Goal: Task Accomplishment & Management: Use online tool/utility

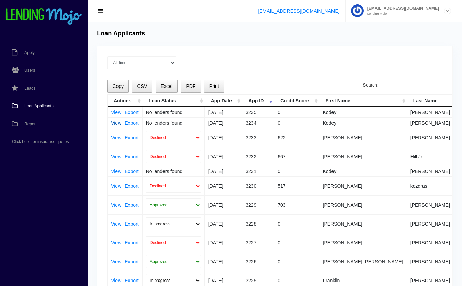
click at [114, 125] on link "View" at bounding box center [116, 123] width 10 height 5
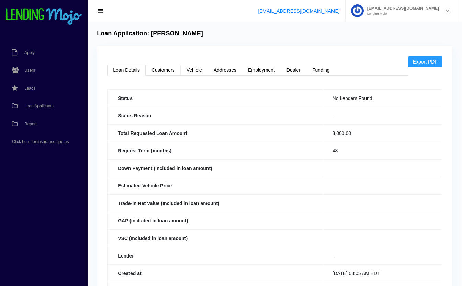
click at [165, 71] on link "Customers" at bounding box center [163, 70] width 35 height 11
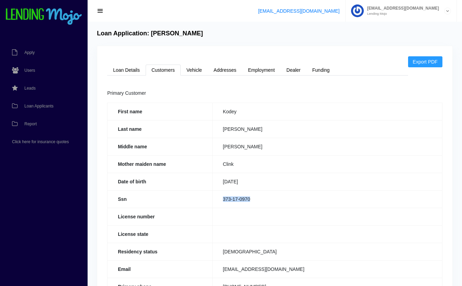
drag, startPoint x: 255, startPoint y: 192, endPoint x: 221, endPoint y: 201, distance: 35.0
click at [221, 201] on td "373-17-0970" at bounding box center [327, 199] width 230 height 18
copy td "373-17-0970"
click at [120, 71] on link "Loan Details" at bounding box center [126, 70] width 38 height 11
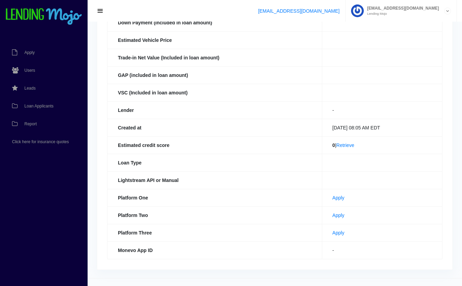
scroll to position [158, 0]
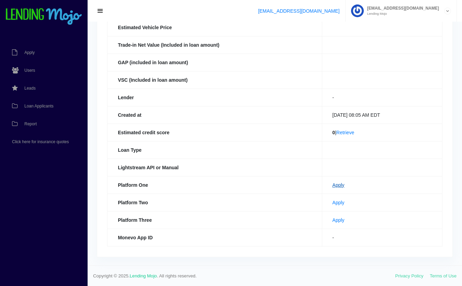
click at [334, 185] on link "Apply" at bounding box center [339, 185] width 12 height 5
click at [334, 201] on link "Apply" at bounding box center [339, 202] width 12 height 5
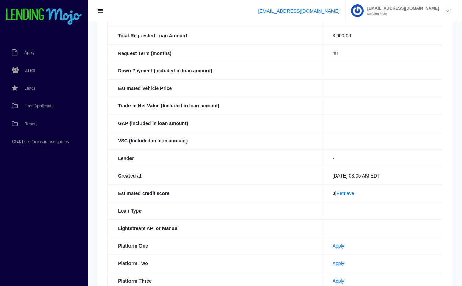
scroll to position [0, 0]
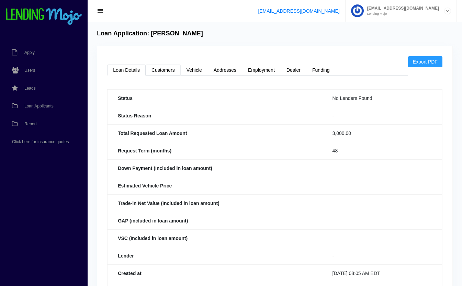
click at [169, 70] on link "Customers" at bounding box center [163, 70] width 35 height 11
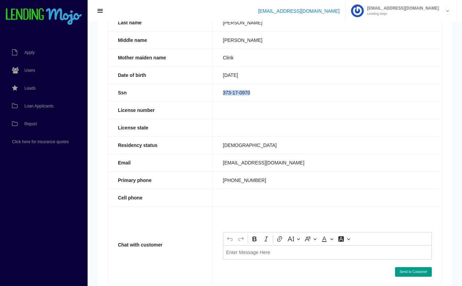
scroll to position [110, 0]
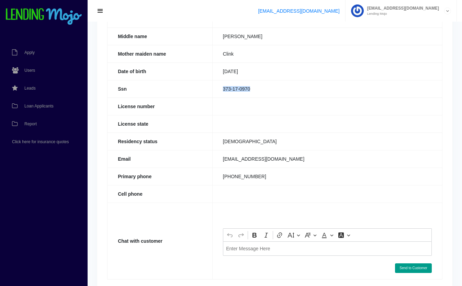
click at [249, 248] on p "Editor editing area: main. Press Alt+0 for help." at bounding box center [327, 248] width 202 height 5
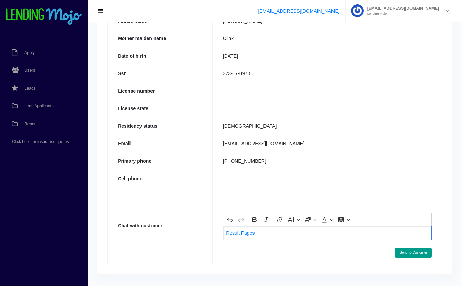
scroll to position [143, 0]
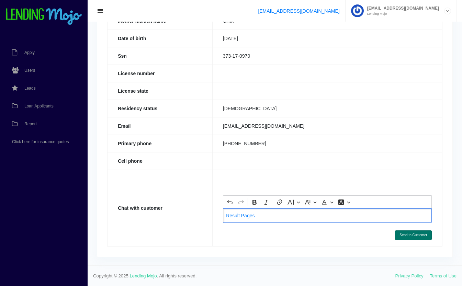
click at [419, 235] on button "Send to Customer" at bounding box center [413, 236] width 37 height 10
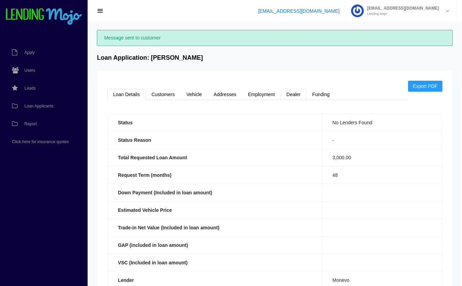
click at [289, 92] on link "Dealer" at bounding box center [294, 94] width 26 height 11
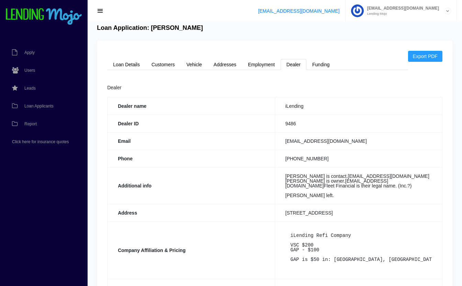
scroll to position [194, 0]
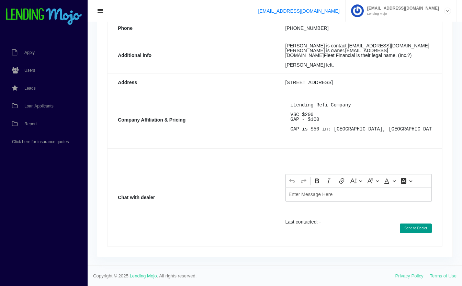
click at [313, 197] on div "Editor editing area: main. Press Alt+0 for help." at bounding box center [359, 194] width 146 height 14
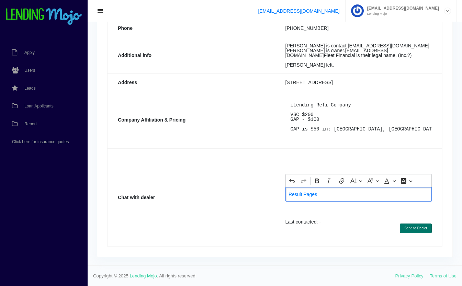
click at [417, 229] on button "Send to Dealer" at bounding box center [416, 229] width 32 height 10
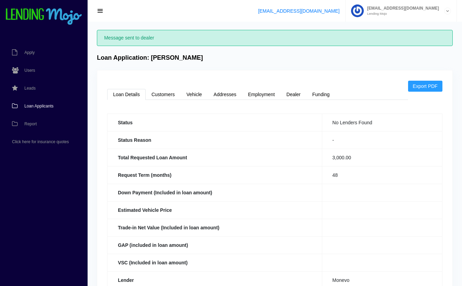
click at [36, 105] on span "Loan Applicants" at bounding box center [38, 106] width 29 height 4
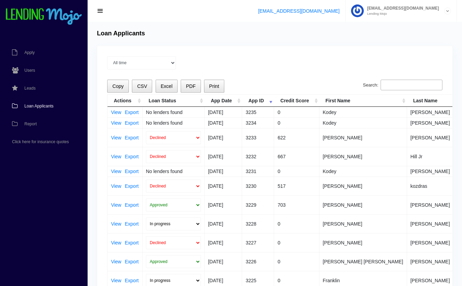
click at [34, 106] on span "Loan Applicants" at bounding box center [38, 106] width 29 height 4
